Goal: Task Accomplishment & Management: Complete application form

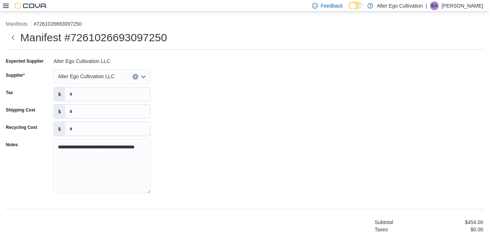
scroll to position [407, 0]
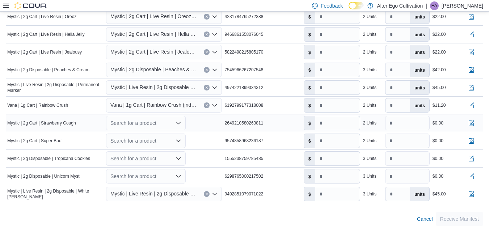
click at [178, 122] on icon "Open list of options" at bounding box center [178, 123] width 6 height 6
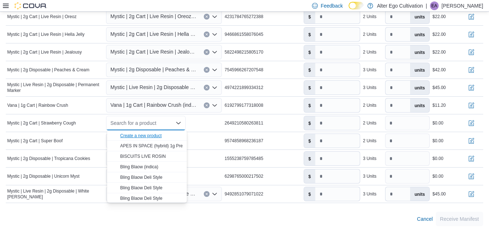
click at [152, 135] on div "Create a new product" at bounding box center [141, 136] width 42 height 6
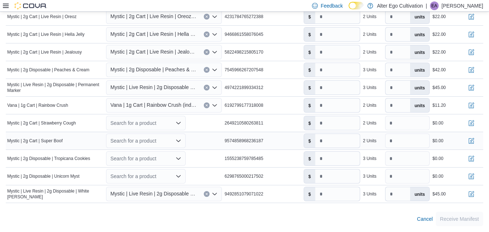
drag, startPoint x: 152, startPoint y: 135, endPoint x: 186, endPoint y: 132, distance: 34.4
click at [181, 123] on icon "Open list of options" at bounding box center [178, 123] width 6 height 6
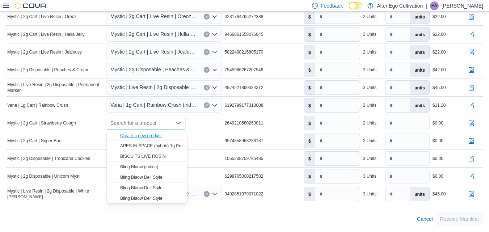
click at [146, 134] on div "Create a new product" at bounding box center [141, 136] width 42 height 6
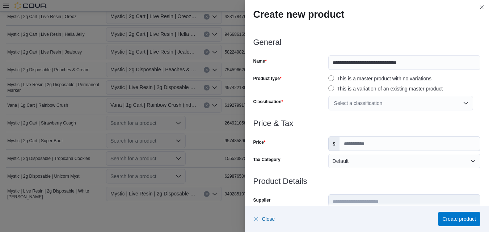
click at [461, 103] on div "Select a classification" at bounding box center [400, 103] width 145 height 14
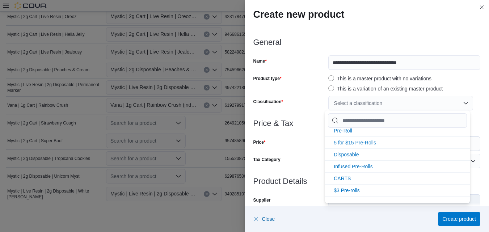
scroll to position [72, 0]
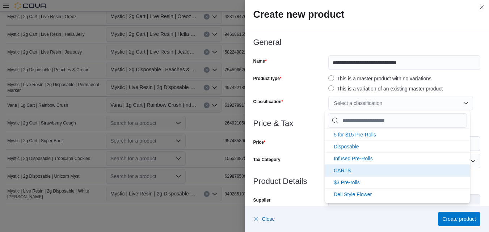
click at [346, 169] on span "CARTS" at bounding box center [341, 170] width 17 height 6
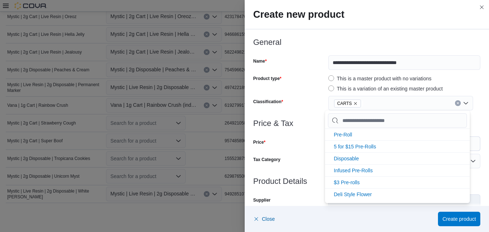
scroll to position [60, 0]
click at [461, 104] on div "CARTS" at bounding box center [400, 103] width 145 height 14
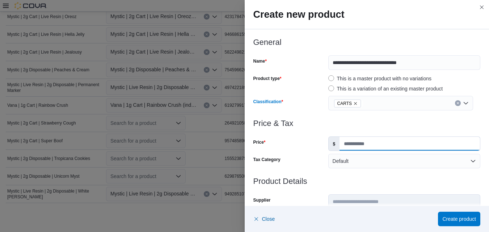
click at [389, 141] on input "Price" at bounding box center [409, 144] width 140 height 14
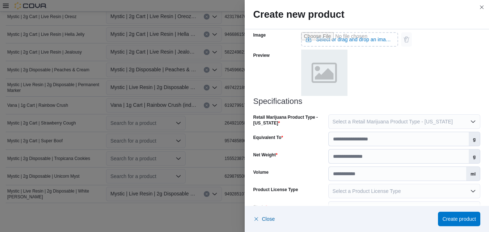
scroll to position [325, 0]
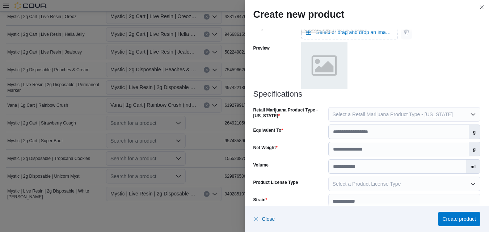
type input "*****"
click at [452, 136] on input "Equivalent To" at bounding box center [398, 132] width 140 height 14
type input "*"
click at [433, 151] on input "Net Weight" at bounding box center [398, 149] width 140 height 14
type input "*"
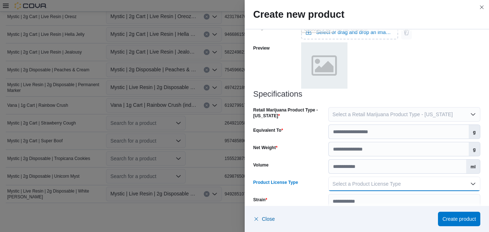
click at [469, 183] on button "Select a Product License Type" at bounding box center [404, 183] width 152 height 14
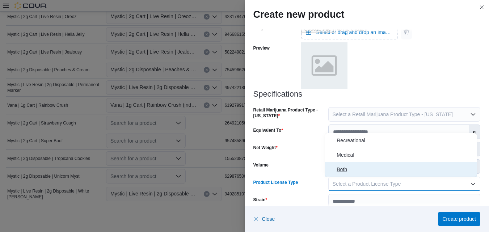
click at [361, 166] on span "Both" at bounding box center [404, 169] width 137 height 9
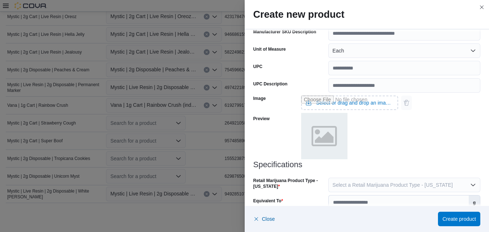
scroll to position [0, 0]
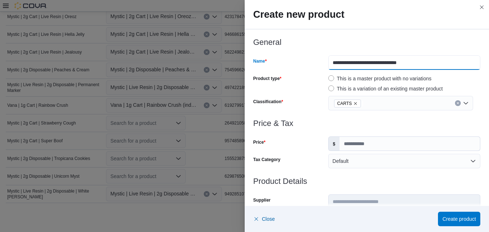
drag, startPoint x: 409, startPoint y: 63, endPoint x: 368, endPoint y: 63, distance: 41.2
click at [368, 63] on input "**********" at bounding box center [404, 62] width 152 height 14
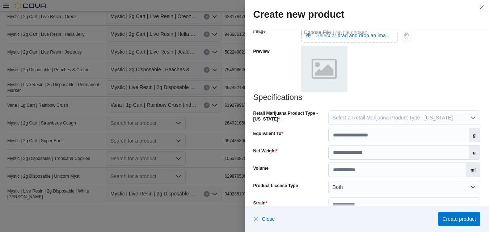
scroll to position [354, 0]
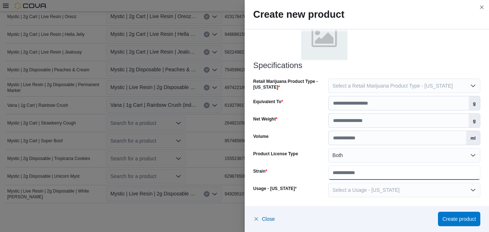
click at [387, 173] on input "Strain" at bounding box center [404, 172] width 152 height 14
paste input "**********"
type input "**********"
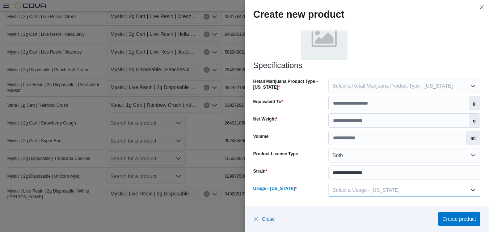
click at [470, 190] on button "Select a Usage - New Mexico" at bounding box center [404, 190] width 152 height 14
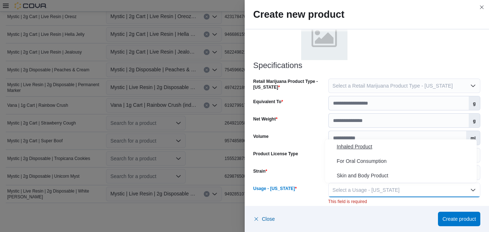
click at [347, 145] on span "Inhaled Product" at bounding box center [404, 146] width 137 height 9
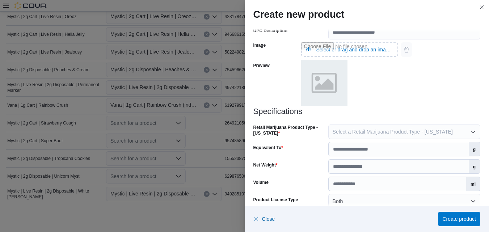
scroll to position [306, 0]
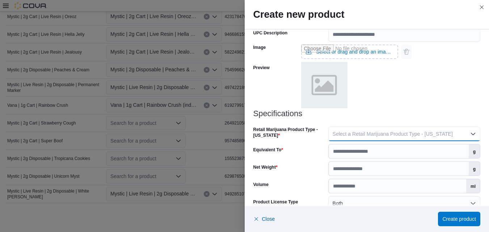
click at [469, 134] on button "Select a Retail Marijuana Product Type - New Mexico" at bounding box center [404, 134] width 152 height 14
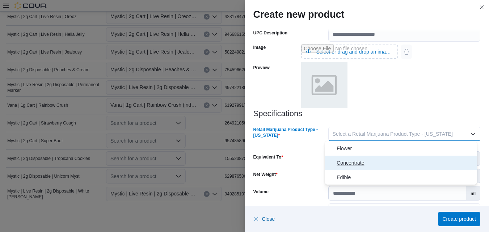
click at [351, 161] on span "Concentrate" at bounding box center [404, 162] width 137 height 9
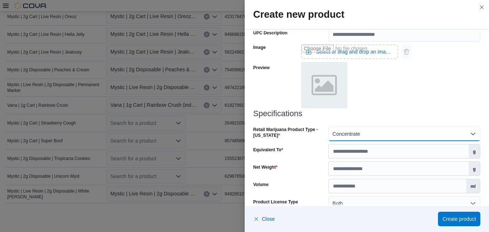
click at [469, 133] on button "Concentrate" at bounding box center [404, 134] width 152 height 14
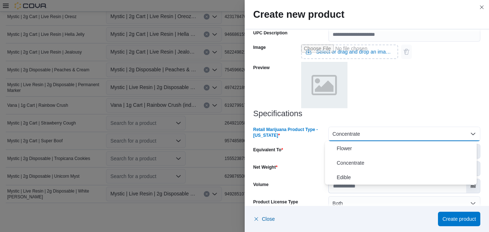
click at [418, 101] on div "Image Select or drag and drop an image file Preview" at bounding box center [366, 76] width 227 height 68
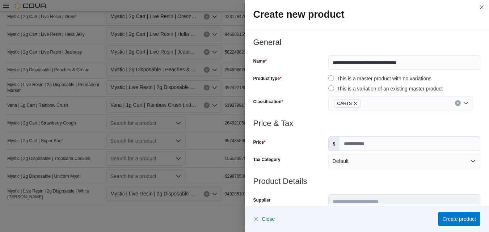
scroll to position [354, 0]
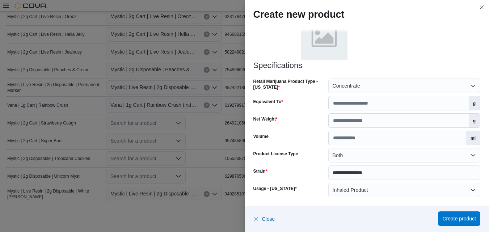
click at [455, 218] on span "Create product" at bounding box center [459, 218] width 34 height 7
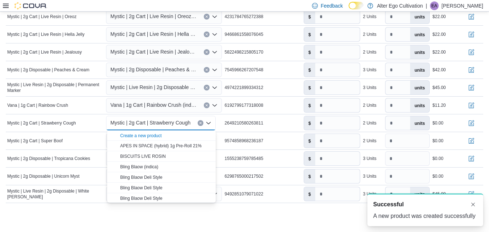
scroll to position [0, 0]
click at [206, 122] on icon "Close list of options" at bounding box center [208, 123] width 6 height 6
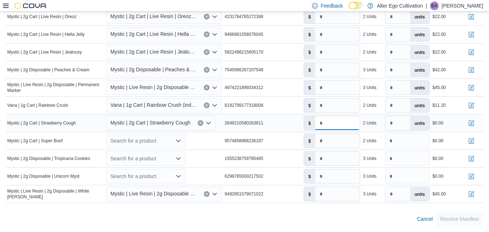
click at [328, 124] on input "number" at bounding box center [337, 123] width 44 height 14
click at [381, 122] on div "2 Units" at bounding box center [372, 123] width 22 height 9
click at [332, 124] on input "**" at bounding box center [337, 123] width 44 height 14
type input "*****"
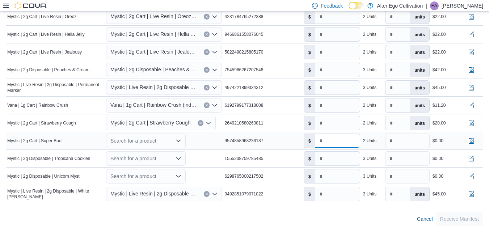
click at [346, 135] on input "*" at bounding box center [337, 141] width 44 height 14
click at [180, 140] on icon "Open list of options" at bounding box center [178, 141] width 6 height 6
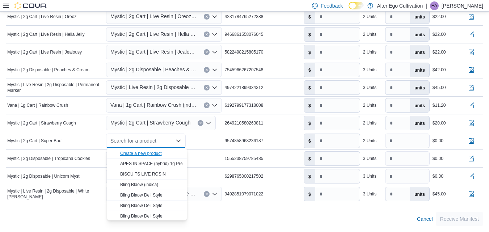
click at [155, 153] on div "Create a new product" at bounding box center [141, 153] width 42 height 6
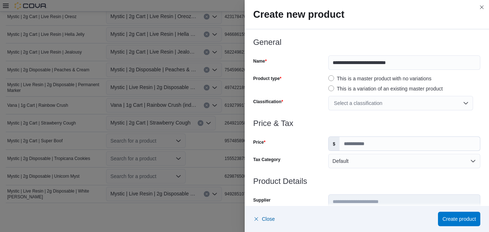
click at [460, 101] on div "Select a classification" at bounding box center [400, 103] width 145 height 14
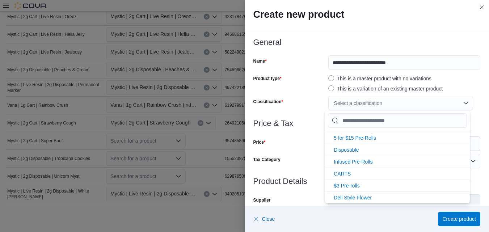
scroll to position [72, 0]
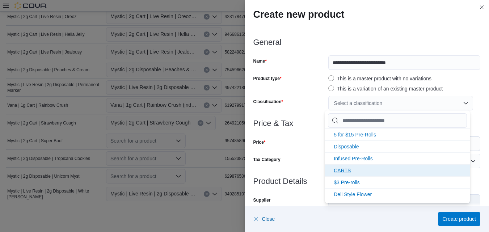
click at [345, 169] on span "CARTS" at bounding box center [341, 170] width 17 height 6
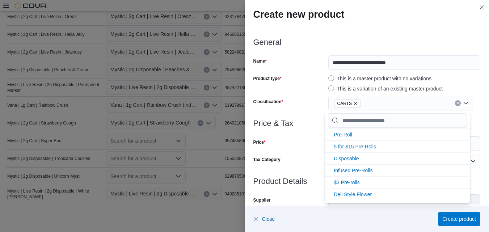
scroll to position [60, 0]
click at [462, 103] on div "CARTS" at bounding box center [400, 103] width 145 height 14
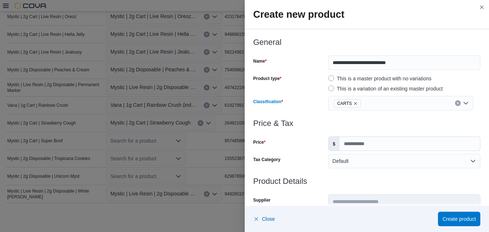
click at [463, 103] on div "CARTS" at bounding box center [400, 103] width 145 height 14
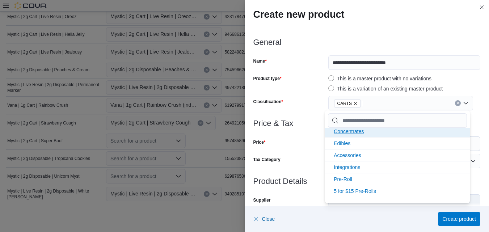
scroll to position [0, 0]
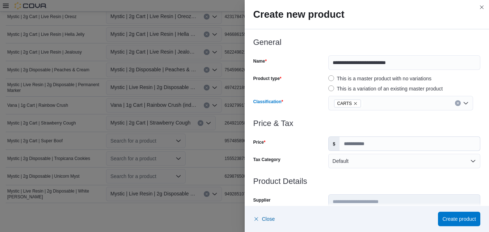
click at [462, 102] on div "CARTS" at bounding box center [400, 103] width 145 height 14
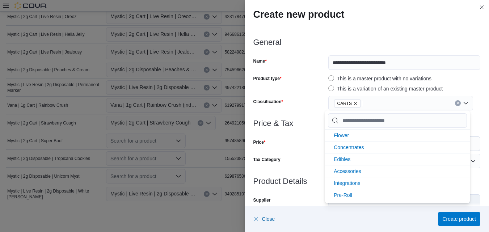
click at [444, 44] on h3 "General" at bounding box center [366, 42] width 227 height 9
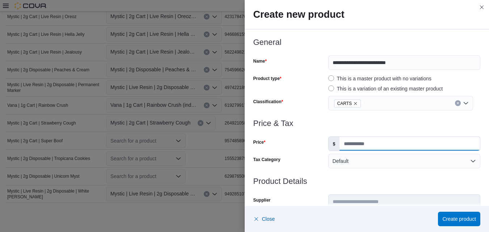
click at [357, 146] on input "Price" at bounding box center [409, 144] width 140 height 14
type input "*"
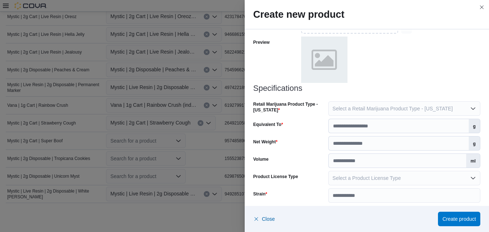
scroll to position [335, 0]
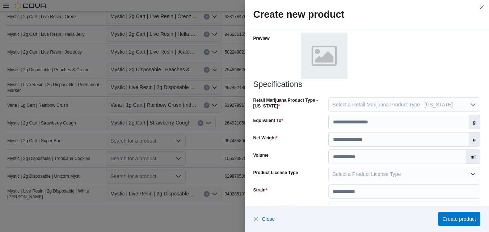
type input "*****"
click at [469, 106] on button "Select a Retail Marijuana Product Type - New Mexico" at bounding box center [404, 104] width 152 height 14
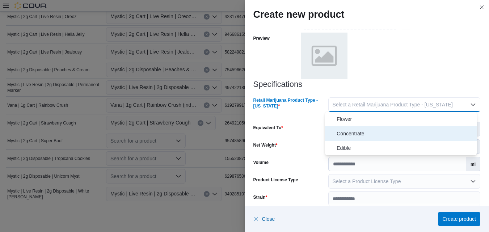
click at [378, 133] on span "Concentrate" at bounding box center [404, 133] width 137 height 9
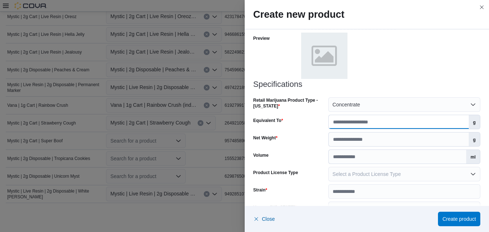
click at [445, 123] on input "Equivalent To" at bounding box center [398, 122] width 140 height 14
type input "*"
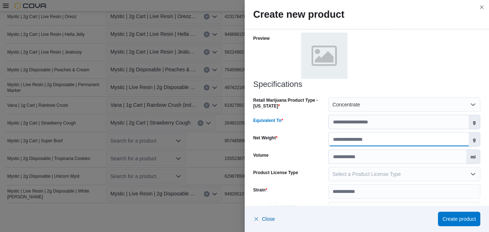
click at [439, 144] on input "Net Weight" at bounding box center [398, 139] width 140 height 14
type input "*"
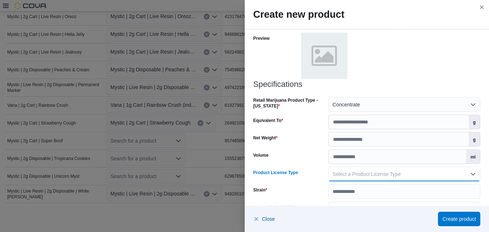
click at [466, 173] on button "Select a Product License Type" at bounding box center [404, 174] width 152 height 14
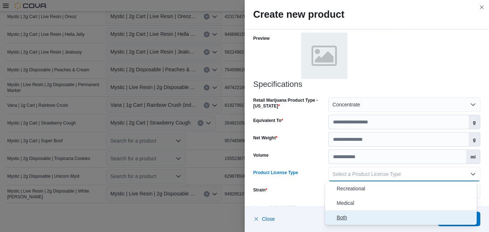
click at [372, 215] on span "Both" at bounding box center [404, 217] width 137 height 9
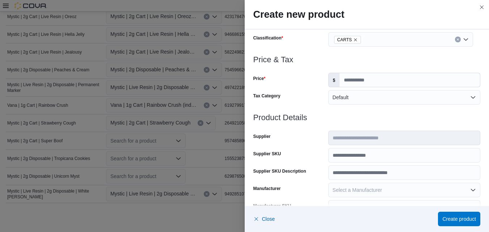
scroll to position [0, 0]
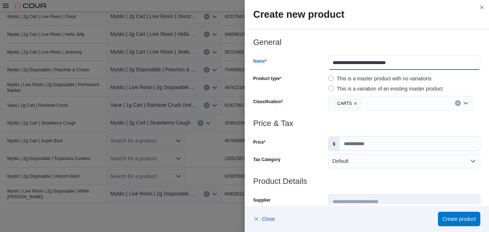
drag, startPoint x: 393, startPoint y: 63, endPoint x: 367, endPoint y: 64, distance: 26.4
click at [367, 64] on input "**********" at bounding box center [404, 62] width 152 height 14
click at [393, 61] on input "**********" at bounding box center [404, 62] width 152 height 14
click at [400, 64] on input "**********" at bounding box center [404, 62] width 152 height 14
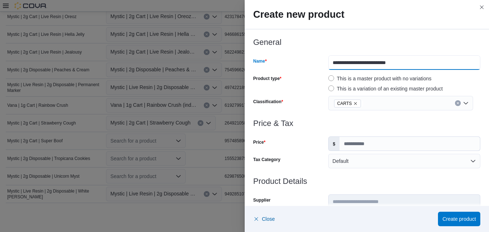
drag, startPoint x: 393, startPoint y: 63, endPoint x: 368, endPoint y: 63, distance: 25.0
click at [368, 63] on input "**********" at bounding box center [404, 62] width 152 height 14
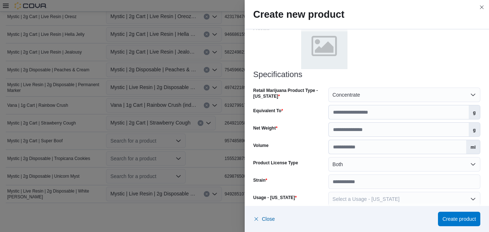
scroll to position [354, 0]
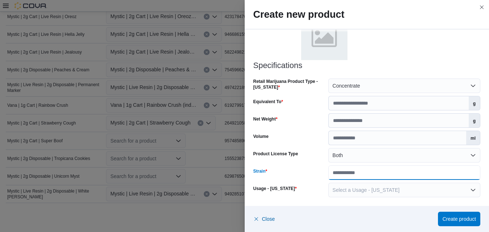
click at [399, 174] on input "Strain" at bounding box center [404, 172] width 152 height 14
paste input "**********"
type input "**********"
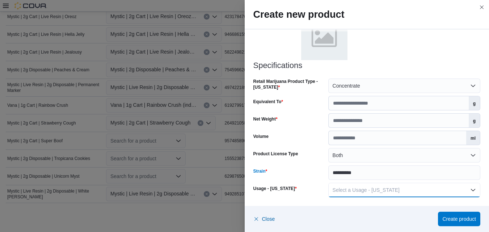
click at [468, 190] on button "Select a Usage - New Mexico" at bounding box center [404, 190] width 152 height 14
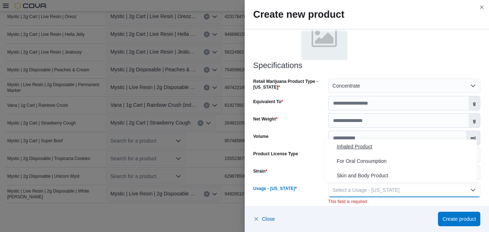
click at [358, 146] on span "Inhaled Product" at bounding box center [404, 146] width 137 height 9
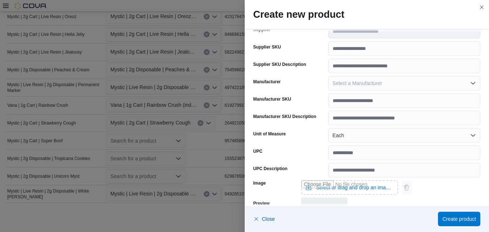
scroll to position [171, 0]
click at [470, 135] on button "Each" at bounding box center [404, 135] width 152 height 14
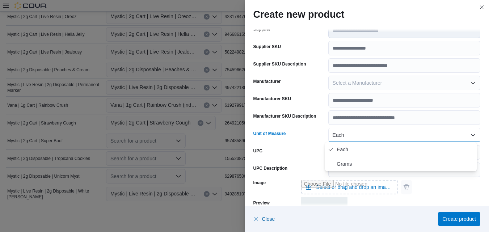
click at [470, 135] on button "Each" at bounding box center [404, 135] width 152 height 14
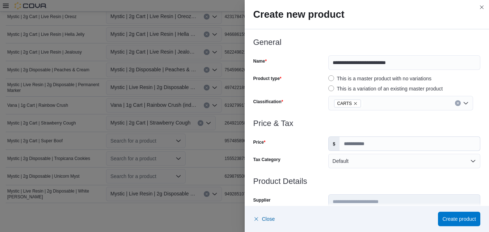
scroll to position [354, 0]
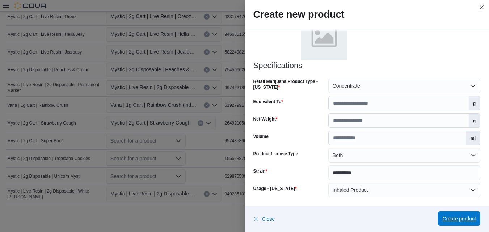
click at [452, 217] on span "Create product" at bounding box center [459, 218] width 34 height 7
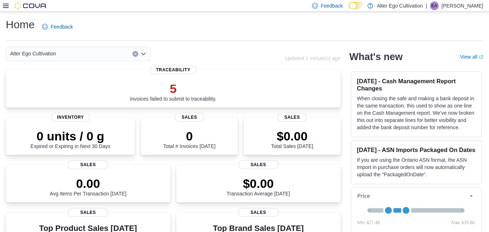
click at [312, 27] on div "Home Feedback" at bounding box center [244, 26] width 477 height 19
click at [6, 5] on icon at bounding box center [6, 6] width 6 height 4
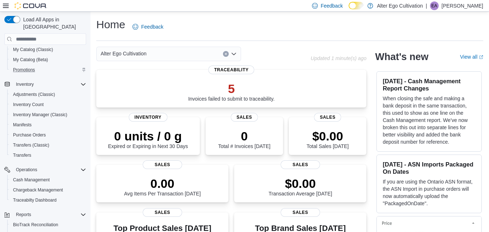
scroll to position [72, 0]
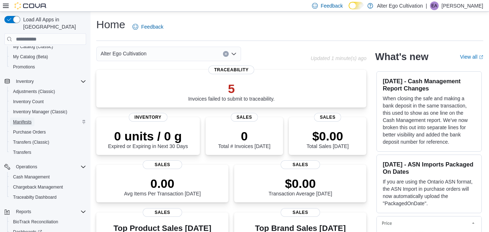
click at [34, 118] on link "Manifests" at bounding box center [22, 122] width 24 height 9
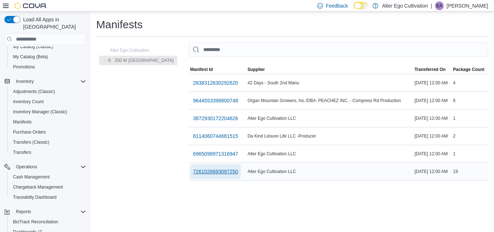
click at [195, 171] on span "7261026693097250" at bounding box center [215, 171] width 45 height 7
click at [195, 171] on div "Manifests Alter Ego Cultivation 250 W Amador MemoryTable from EuiInMemoryTable …" at bounding box center [292, 122] width 404 height 220
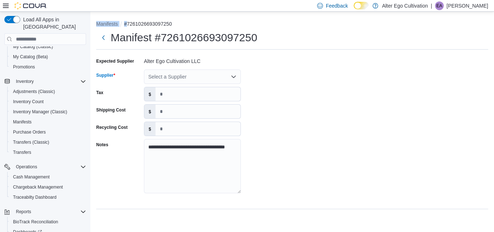
click at [232, 77] on icon "Open list of options" at bounding box center [234, 77] width 6 height 6
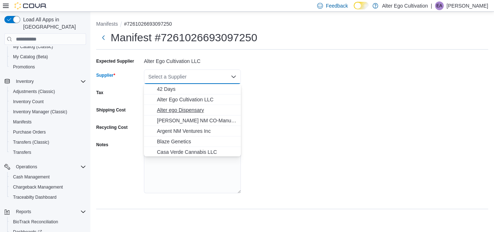
click at [188, 110] on span "Alter ego Dispensary" at bounding box center [197, 109] width 80 height 7
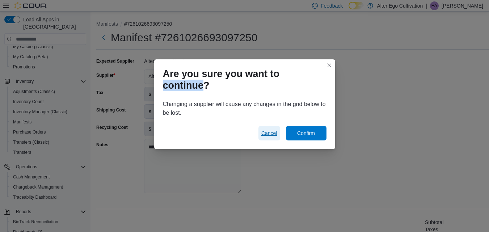
click at [269, 135] on span "Cancel" at bounding box center [269, 132] width 16 height 7
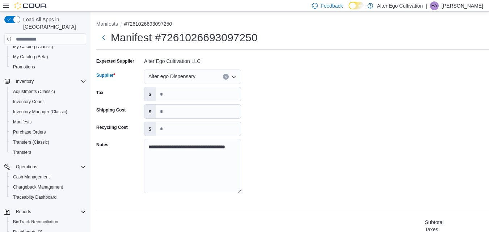
click at [234, 76] on icon "Open list of options" at bounding box center [234, 77] width 6 height 6
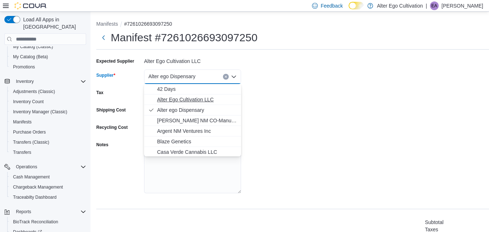
click at [152, 99] on icon "Choose from the following options" at bounding box center [151, 100] width 6 height 6
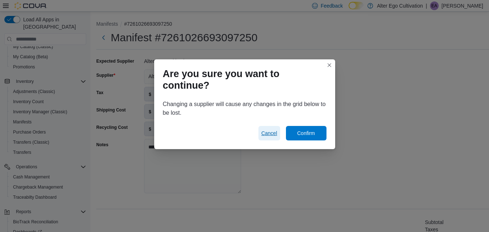
click at [261, 132] on span "Cancel" at bounding box center [269, 132] width 16 height 7
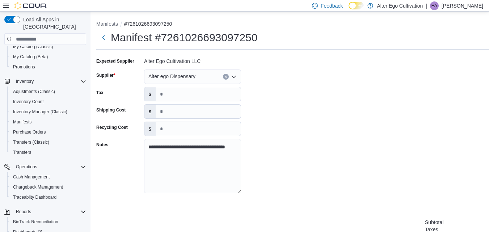
click at [234, 75] on icon "Open list of options" at bounding box center [234, 77] width 6 height 6
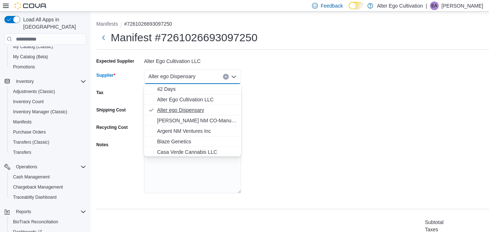
click at [152, 109] on icon "Choose from the following options" at bounding box center [151, 110] width 6 height 6
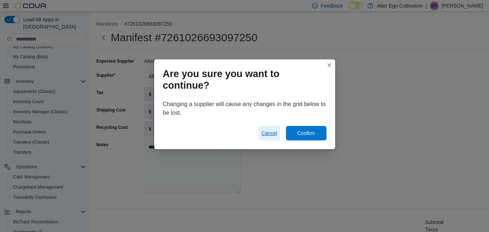
click at [268, 132] on span "Cancel" at bounding box center [269, 132] width 16 height 7
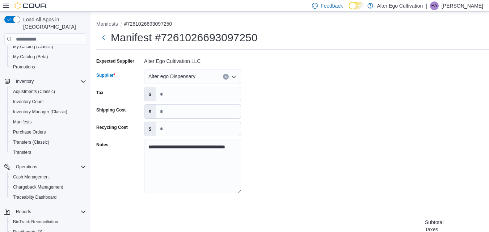
click at [234, 74] on icon "Open list of options" at bounding box center [234, 77] width 6 height 6
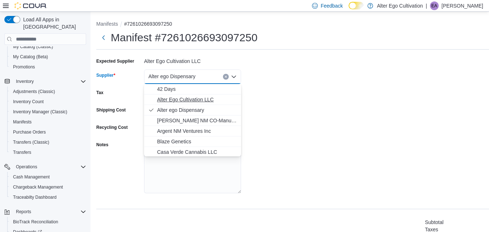
click at [189, 97] on span "Alter Ego Cultivation LLC" at bounding box center [197, 99] width 80 height 7
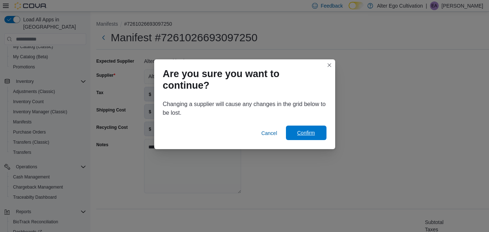
click at [297, 132] on span "Confirm" at bounding box center [306, 132] width 18 height 7
type input "***"
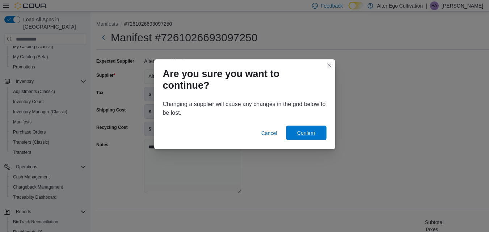
type input "**"
type input "***"
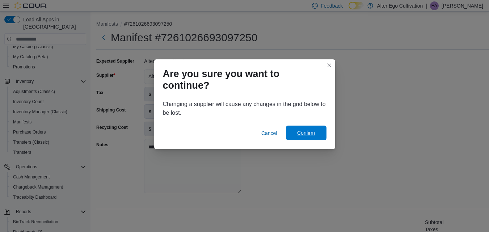
type input "**"
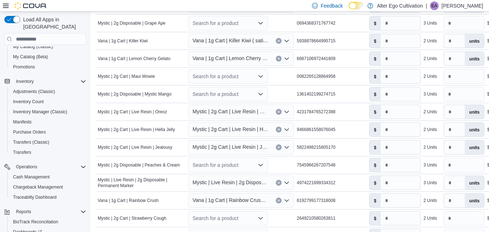
scroll to position [407, 0]
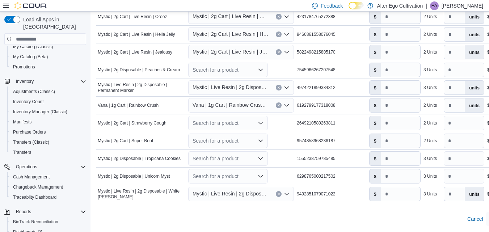
click at [6, 6] on icon at bounding box center [6, 6] width 6 height 4
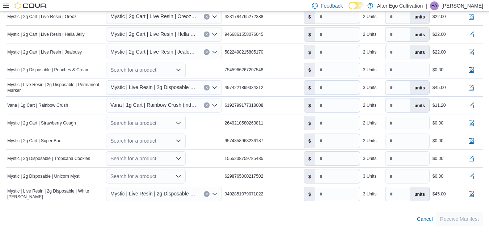
click at [384, 214] on div "Cancel Receive Manifest" at bounding box center [244, 219] width 477 height 14
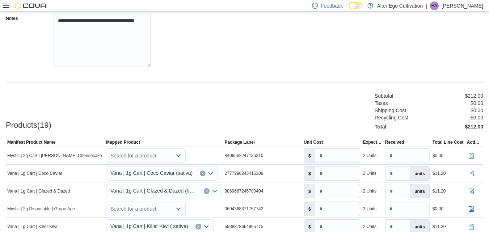
scroll to position [113, 0]
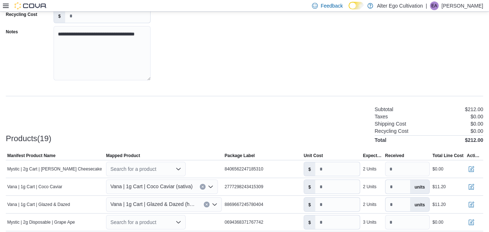
click at [469, 6] on p "Efrain Ambriz" at bounding box center [462, 5] width 42 height 9
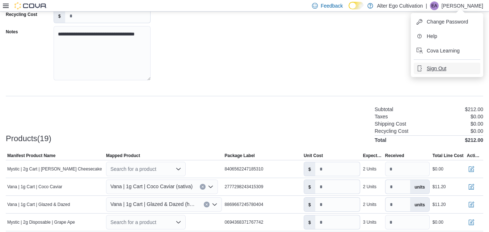
click at [438, 67] on span "Sign Out" at bounding box center [436, 68] width 20 height 7
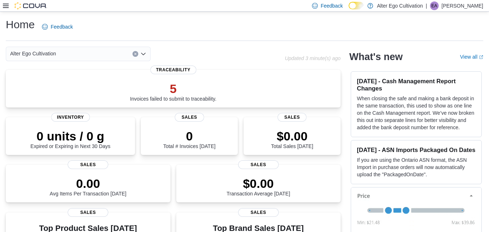
click at [8, 4] on icon at bounding box center [6, 6] width 6 height 4
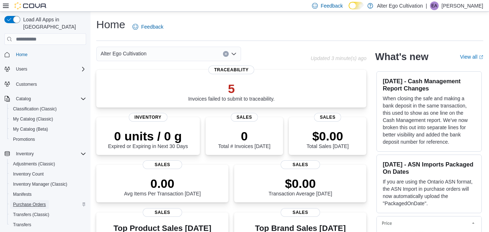
click at [35, 201] on span "Purchase Orders" at bounding box center [29, 204] width 33 height 6
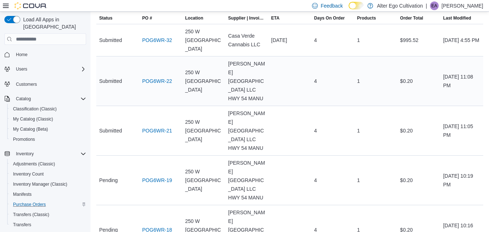
scroll to position [94, 0]
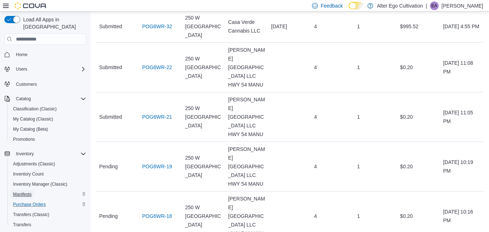
click at [20, 191] on span "Manifests" at bounding box center [22, 194] width 18 height 6
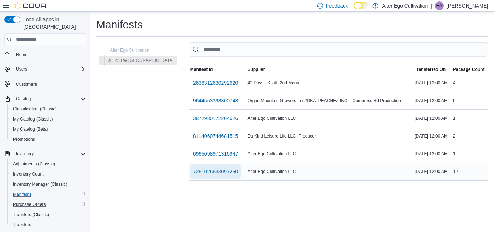
click at [195, 170] on span "7261026693097250" at bounding box center [215, 171] width 45 height 7
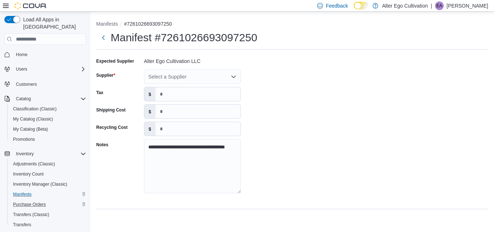
click at [273, 120] on div "**********" at bounding box center [292, 127] width 392 height 145
click at [233, 78] on icon "Open list of options" at bounding box center [234, 77] width 6 height 6
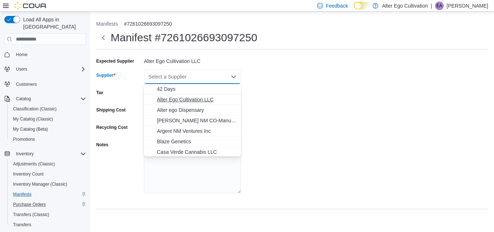
click at [199, 98] on span "Alter Ego Cultivation LLC" at bounding box center [197, 99] width 80 height 7
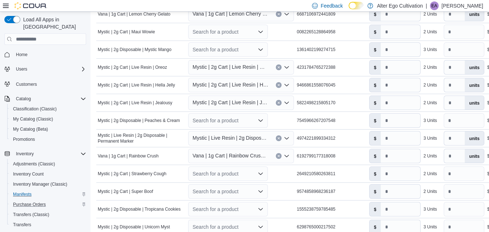
scroll to position [407, 0]
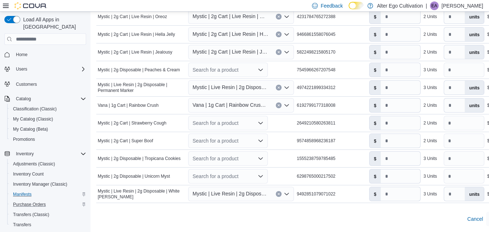
click at [8, 5] on icon at bounding box center [6, 6] width 6 height 6
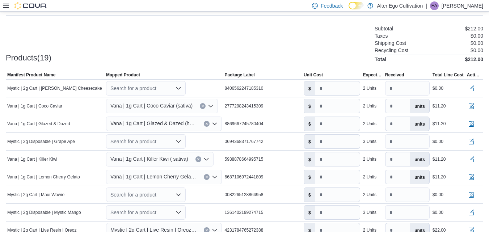
scroll to position [185, 0]
